Goal: Task Accomplishment & Management: Manage account settings

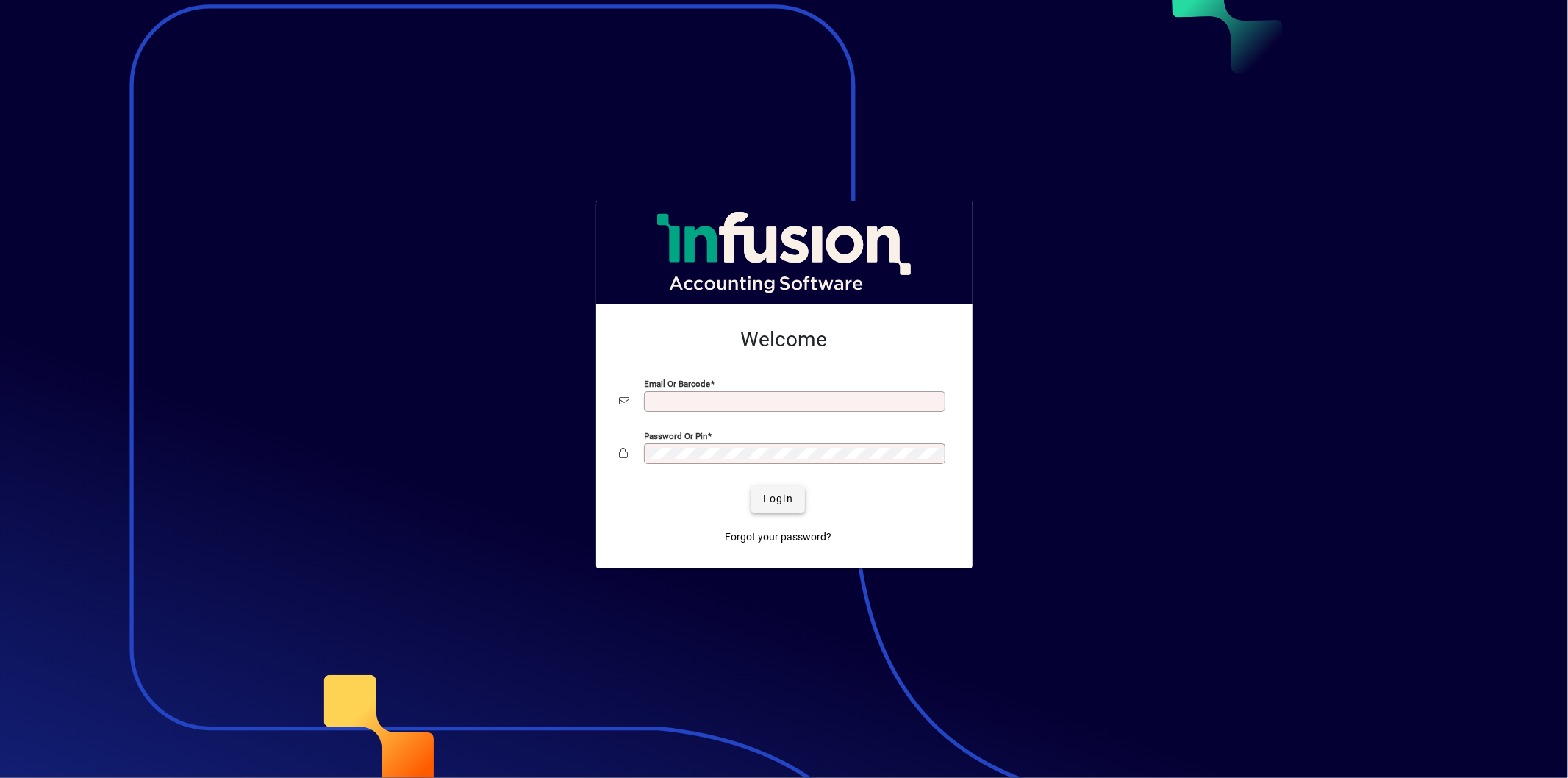
type input "**********"
click at [789, 498] on span "Login" at bounding box center [778, 499] width 30 height 16
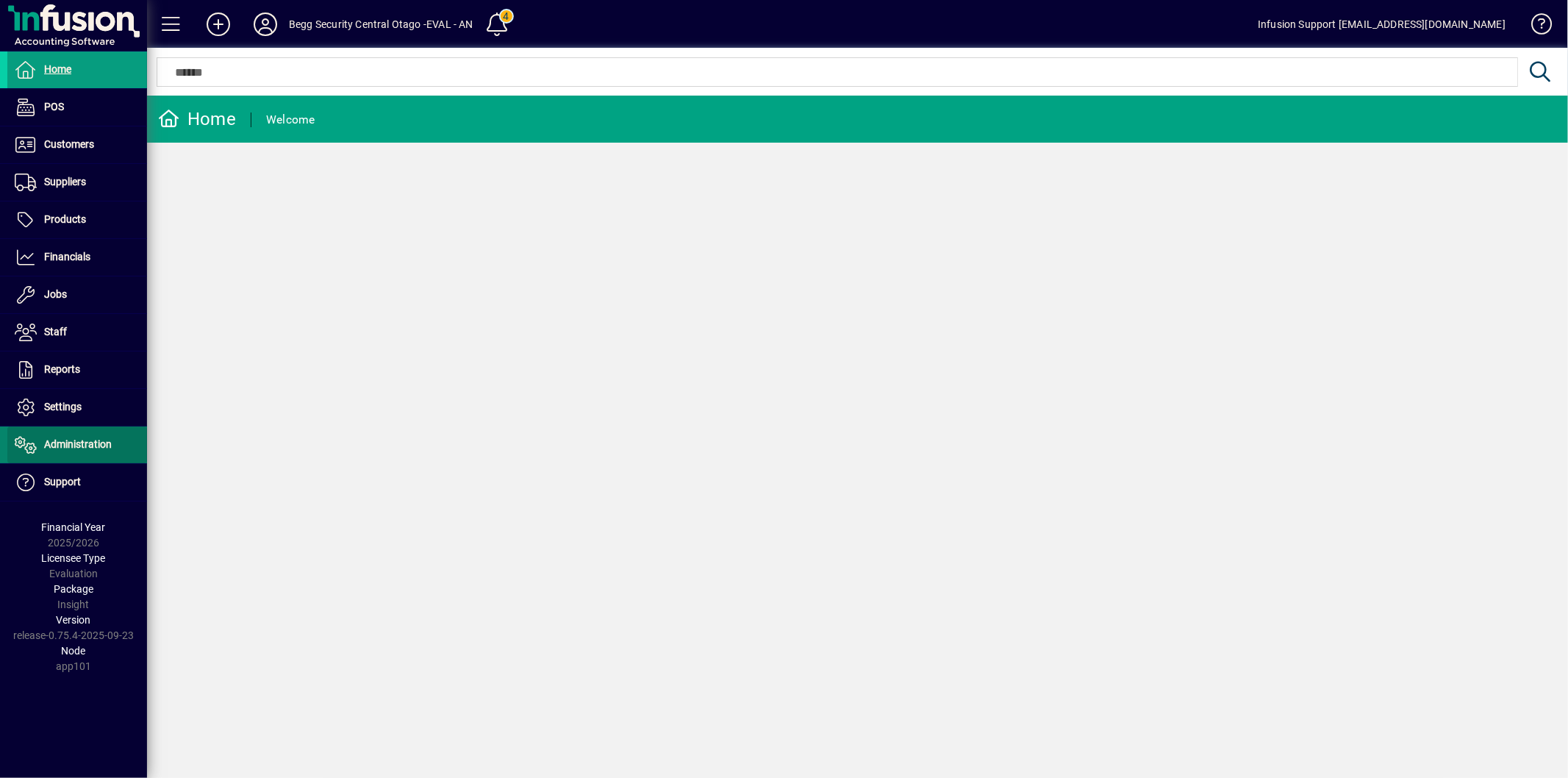
click at [85, 447] on span "Administration" at bounding box center [78, 444] width 68 height 12
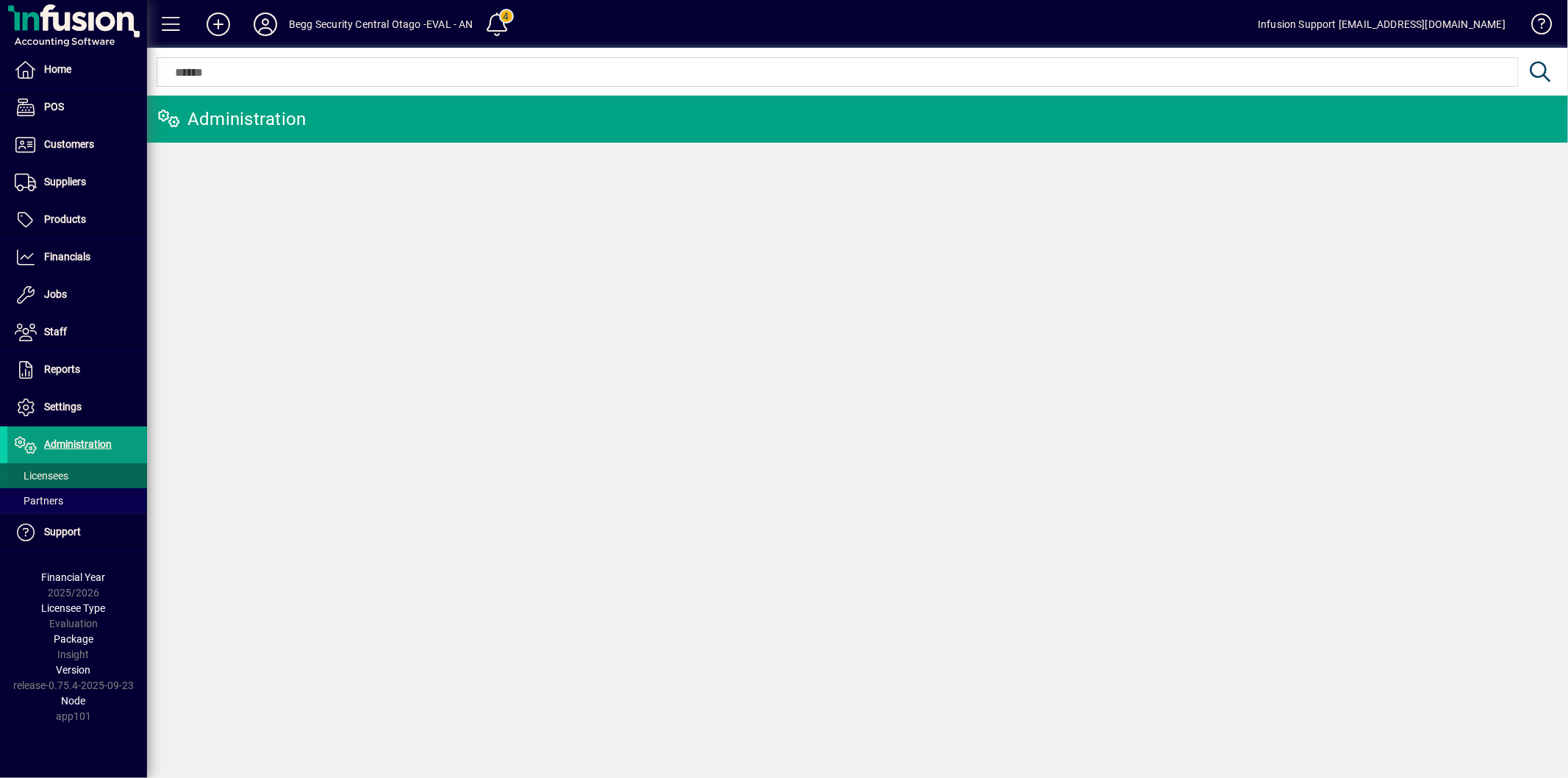
click at [74, 468] on span at bounding box center [77, 476] width 140 height 35
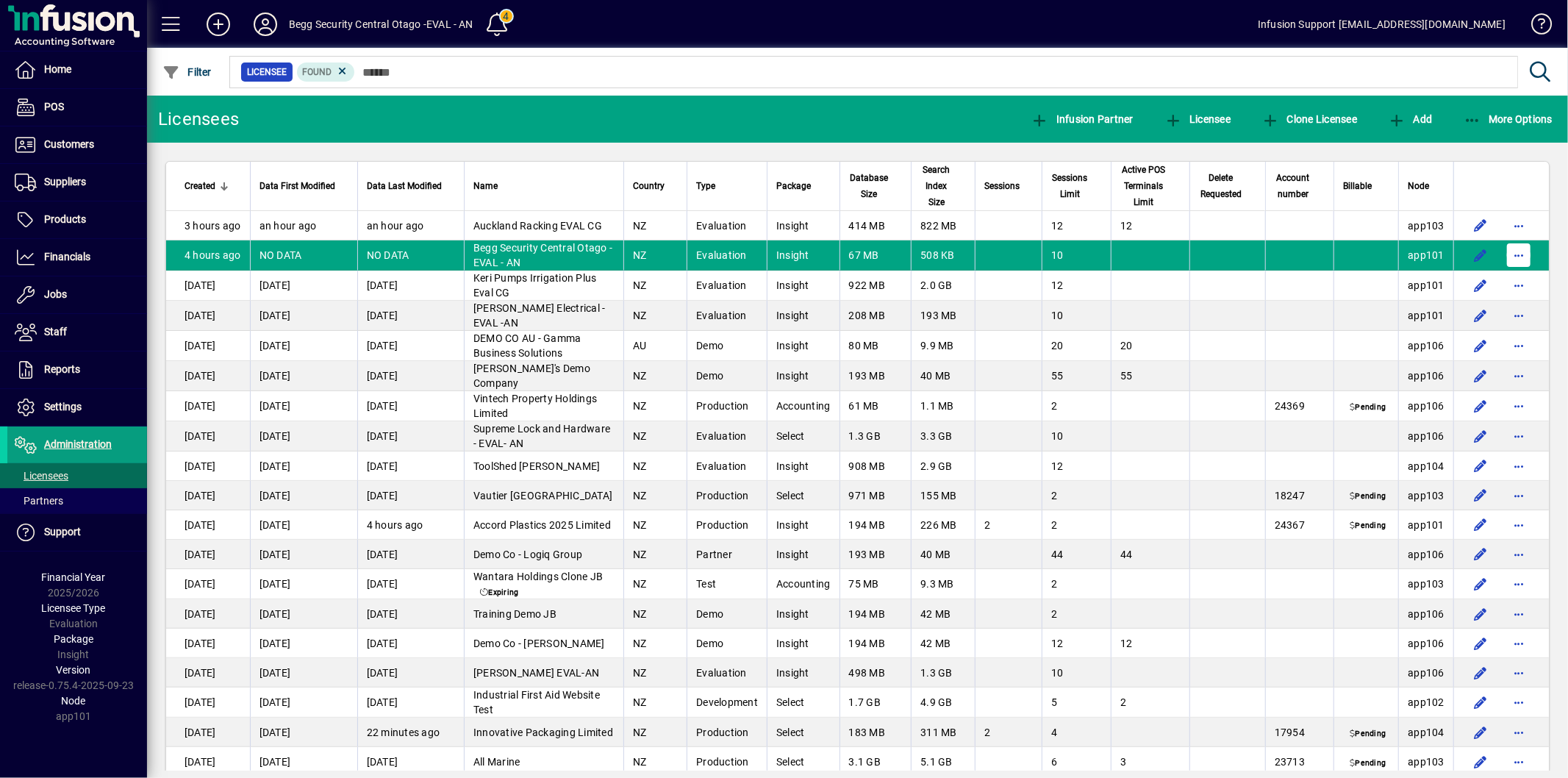
click at [1512, 254] on span "button" at bounding box center [1518, 255] width 35 height 35
click at [1412, 293] on span "Request licensee be deleted" at bounding box center [1430, 286] width 153 height 17
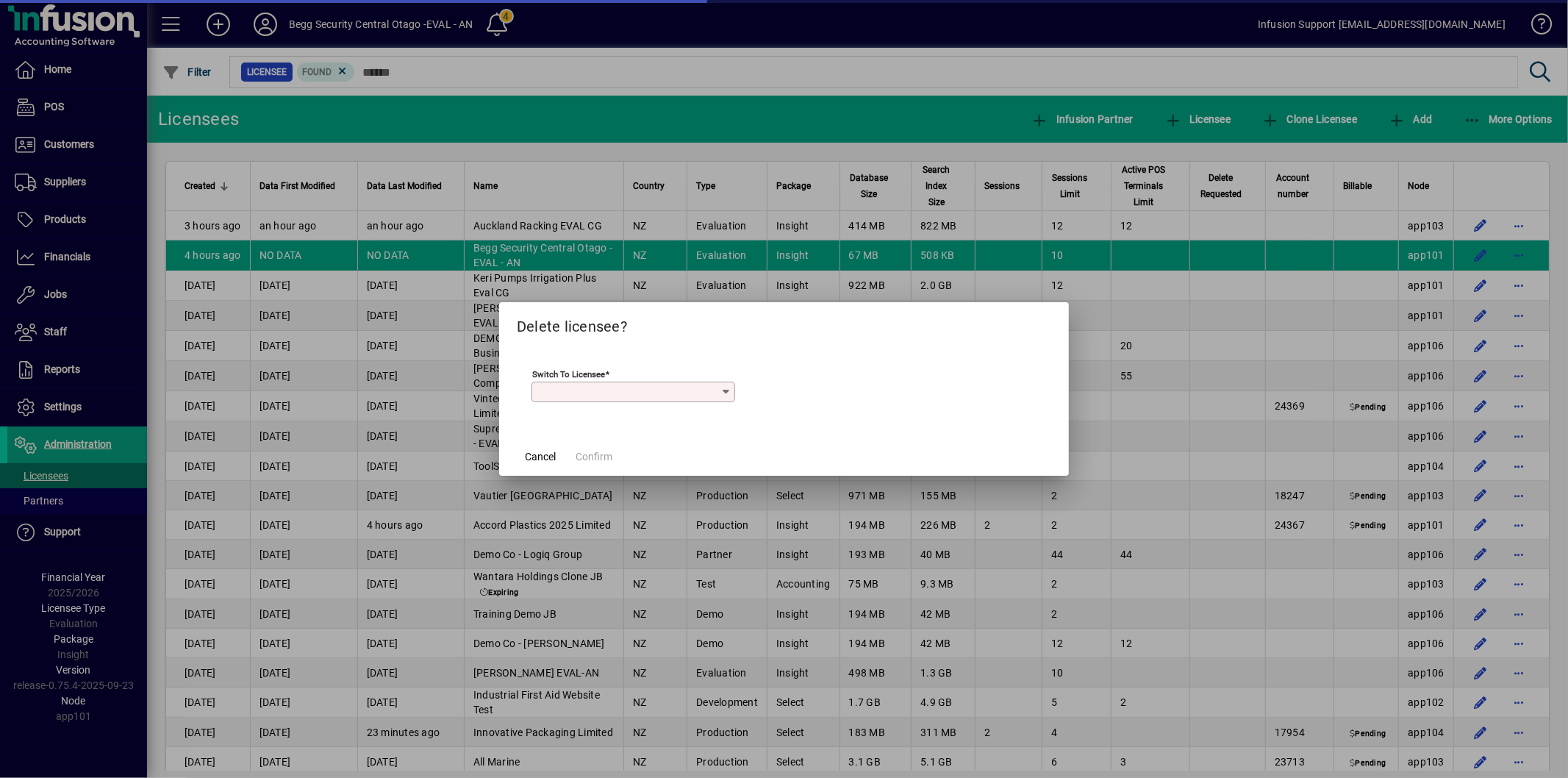
click at [633, 399] on mat-form-field "Switch to licensee" at bounding box center [633, 393] width 204 height 51
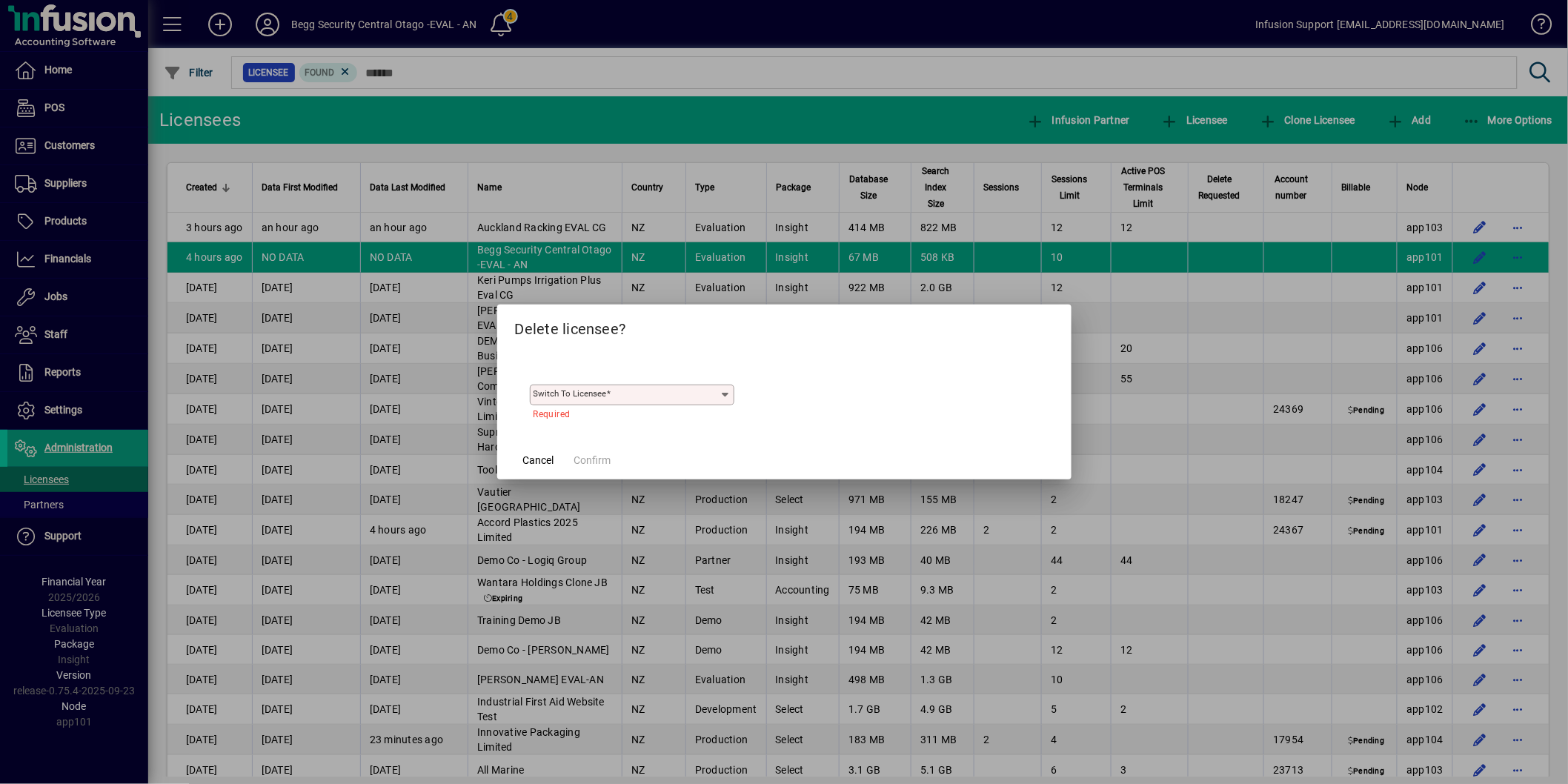
click at [657, 397] on input "Switch to licensee" at bounding box center [626, 395] width 186 height 12
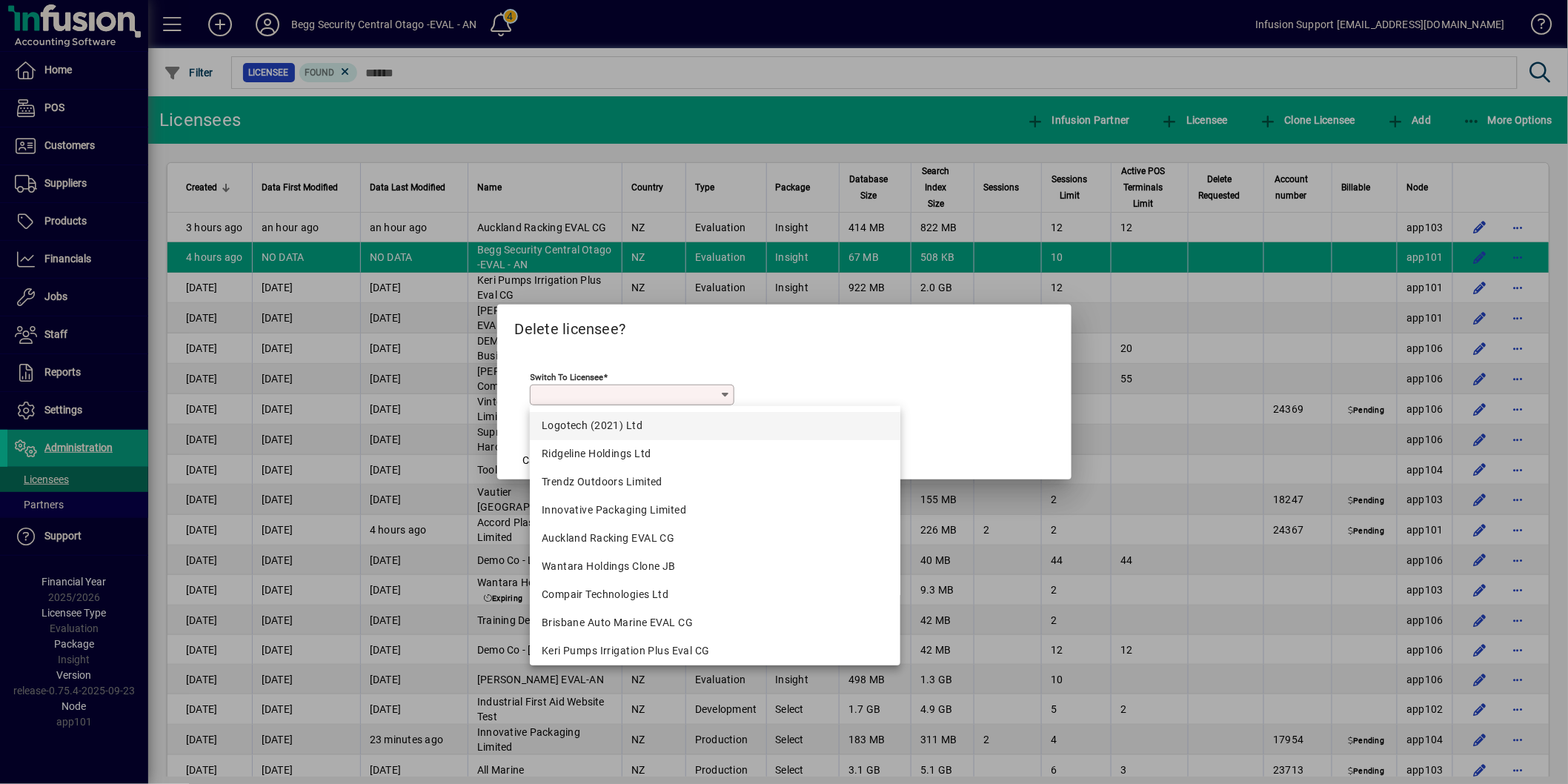
click at [624, 534] on div "Auckland Racking EVAL CG" at bounding box center [714, 538] width 347 height 16
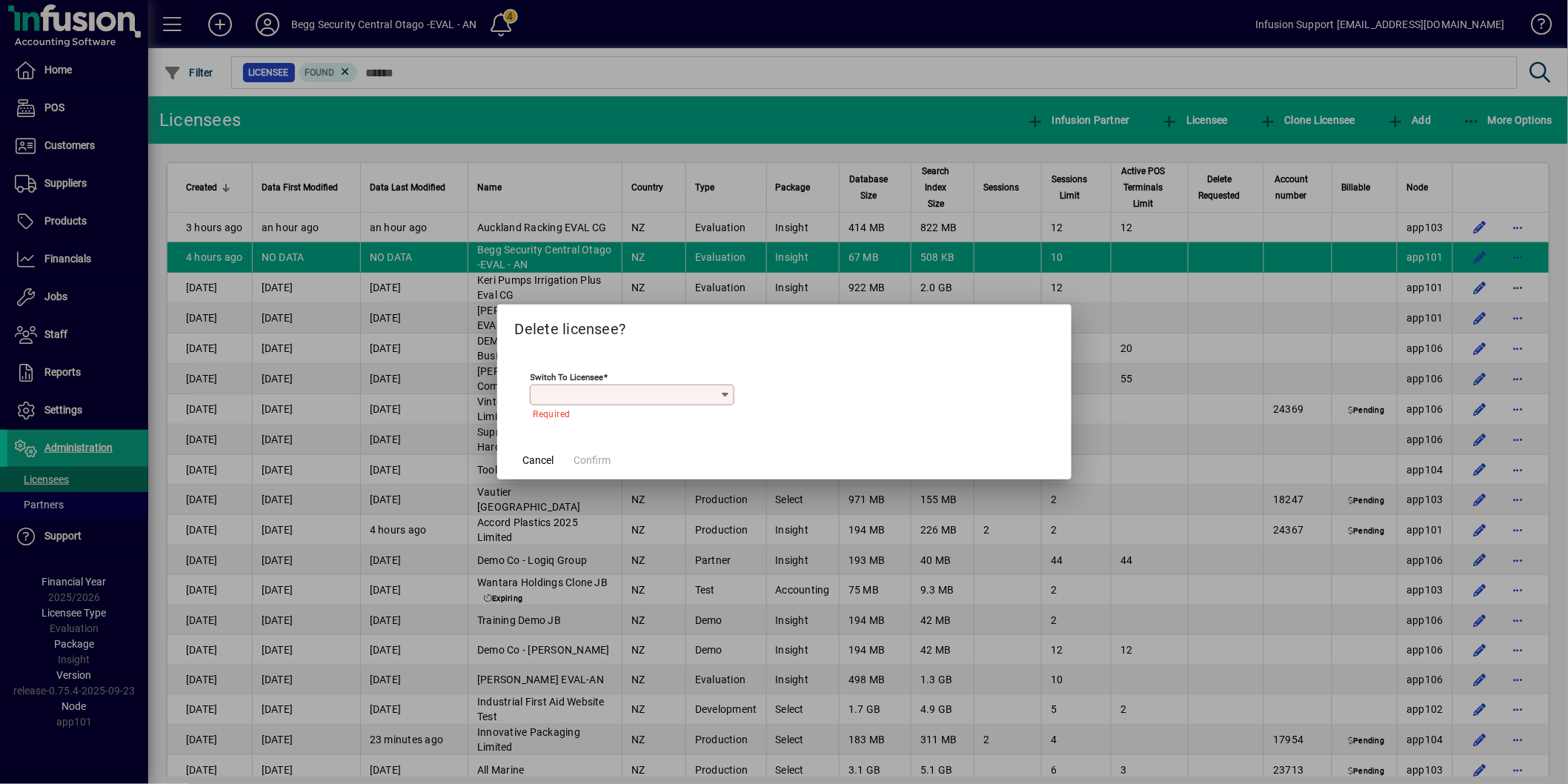
type input "**********"
click at [600, 462] on span "Confirm" at bounding box center [592, 460] width 37 height 16
